Goal: Information Seeking & Learning: Check status

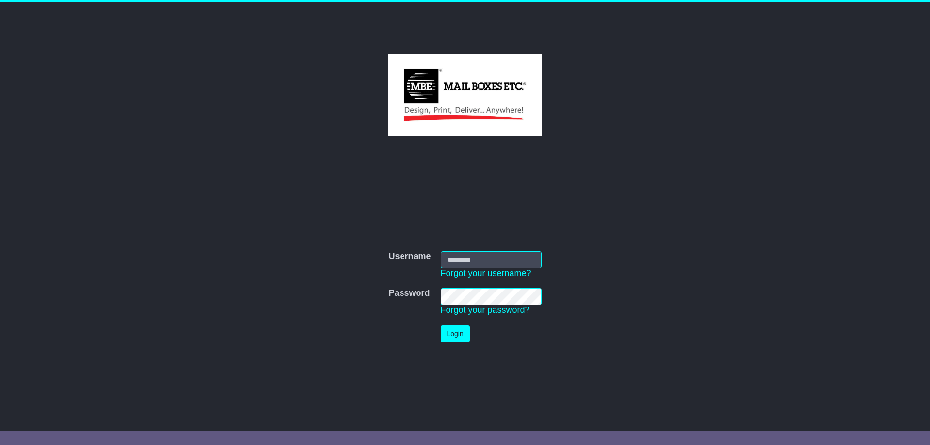
type input "**********"
click at [449, 332] on button "Login" at bounding box center [455, 334] width 29 height 17
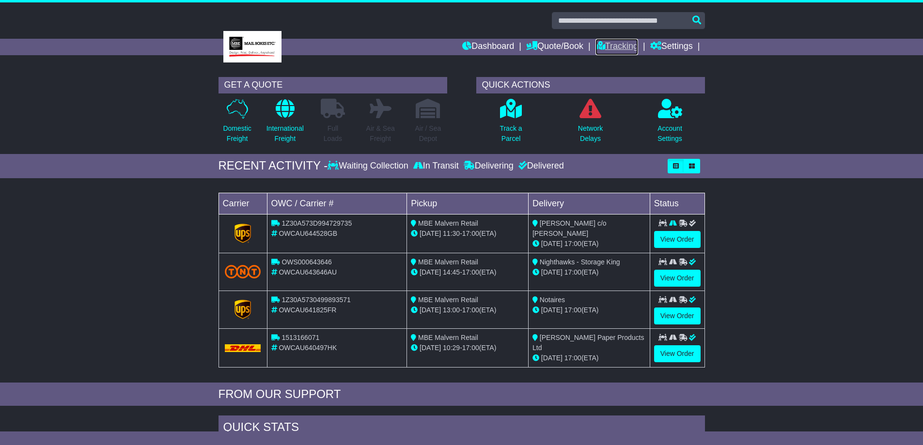
click at [618, 48] on link "Tracking" at bounding box center [616, 47] width 43 height 16
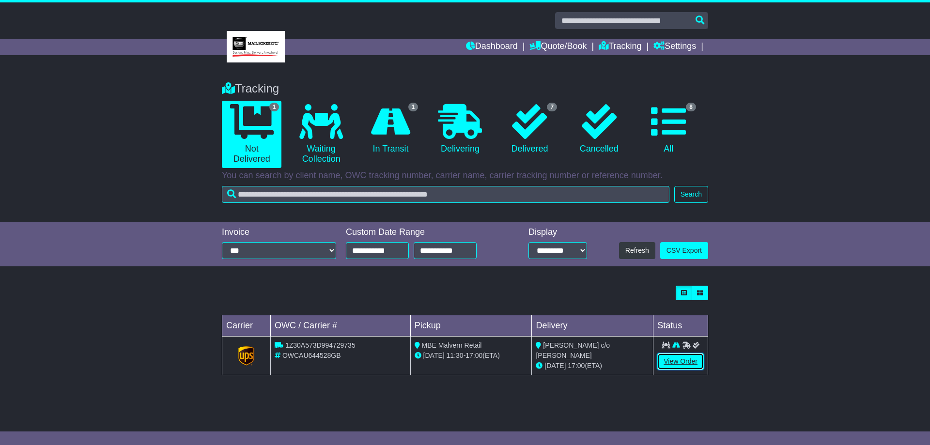
click at [687, 359] on link "View Order" at bounding box center [680, 361] width 47 height 17
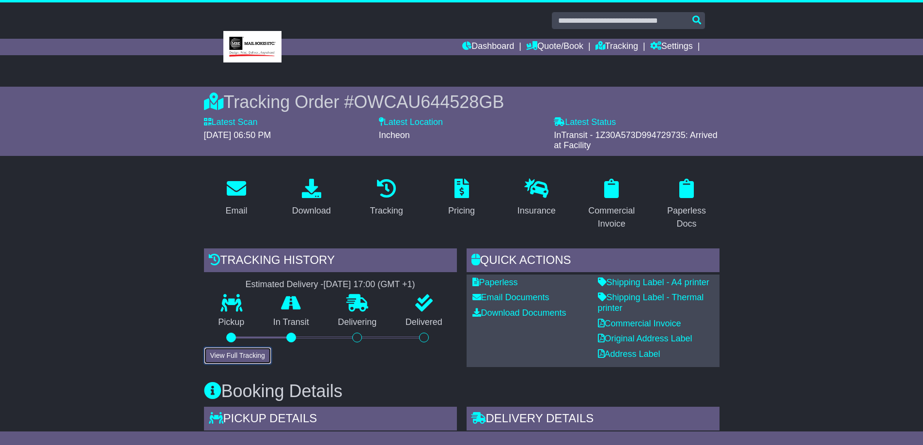
click at [240, 353] on button "View Full Tracking" at bounding box center [237, 355] width 67 height 17
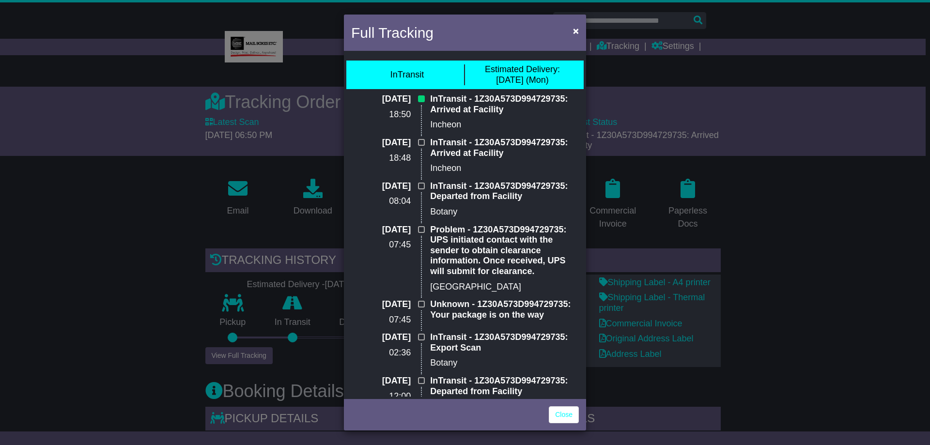
click at [759, 277] on div "Full Tracking × InTransit Estimated Delivery: 15 Sep (Mon) 11 Sep 2025 18:50 In…" at bounding box center [465, 222] width 930 height 445
